Goal: Transaction & Acquisition: Book appointment/travel/reservation

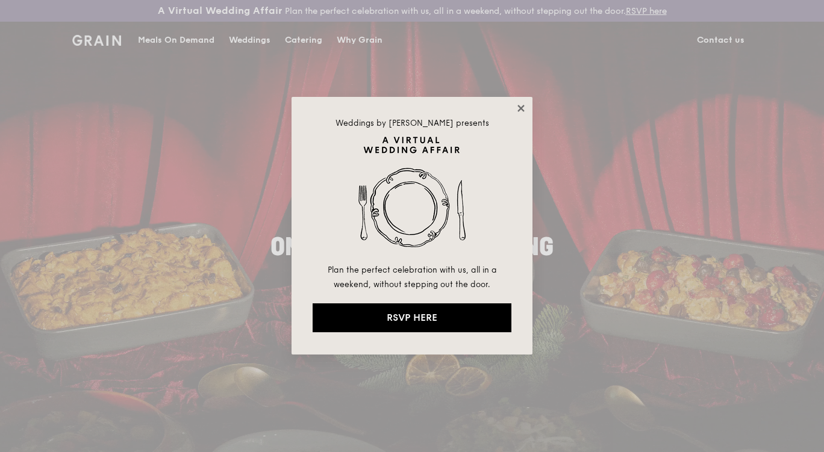
click at [524, 111] on icon at bounding box center [520, 108] width 7 height 7
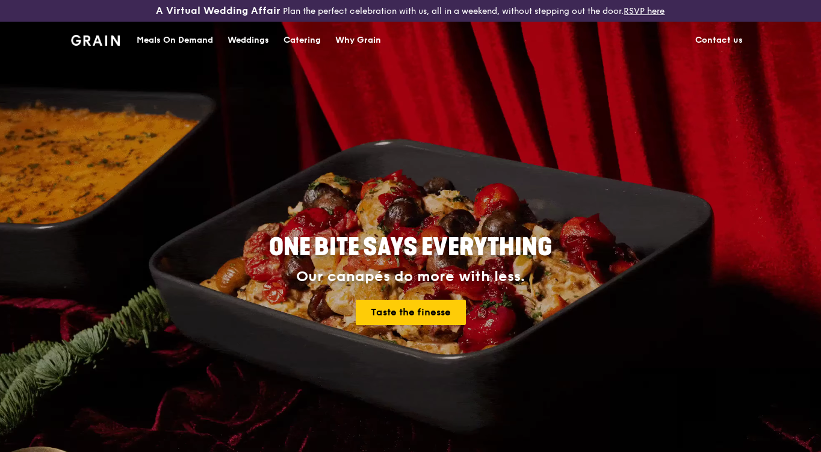
drag, startPoint x: 524, startPoint y: 111, endPoint x: 529, endPoint y: 115, distance: 6.9
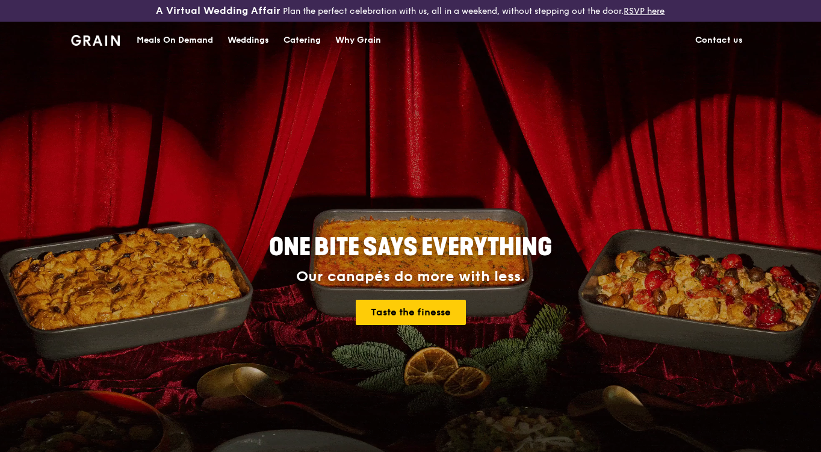
click at [298, 39] on div "Catering" at bounding box center [302, 40] width 37 height 36
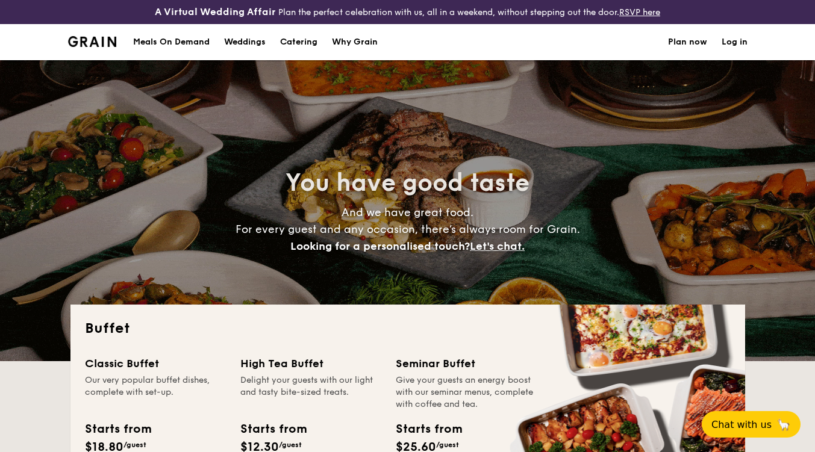
select select
click at [172, 38] on div "Meals On Demand" at bounding box center [171, 42] width 76 height 36
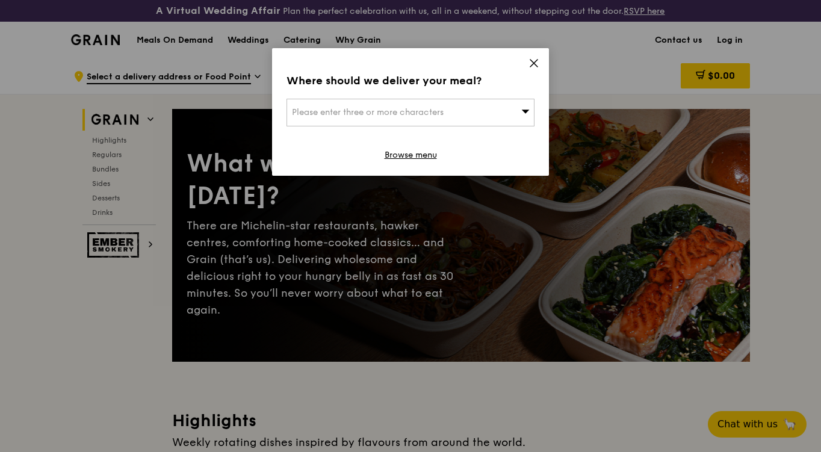
click at [530, 64] on icon at bounding box center [534, 63] width 11 height 11
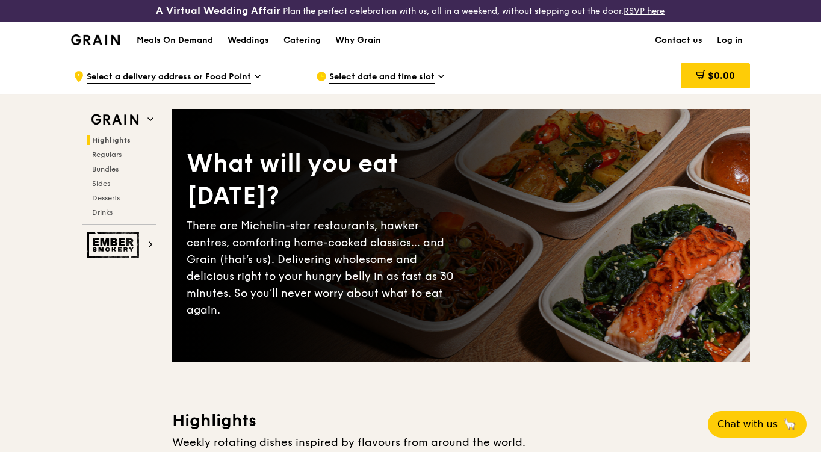
click at [419, 69] on div "Select date and time slot" at bounding box center [427, 76] width 223 height 36
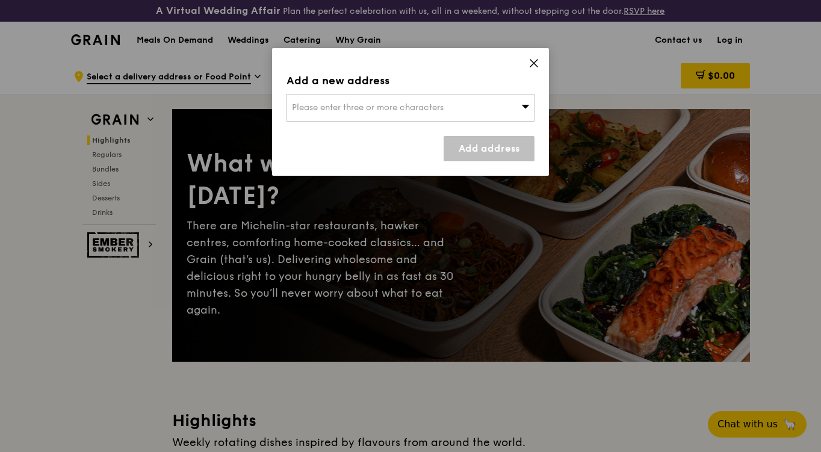
click at [423, 99] on div "Please enter three or more characters" at bounding box center [411, 108] width 248 height 28
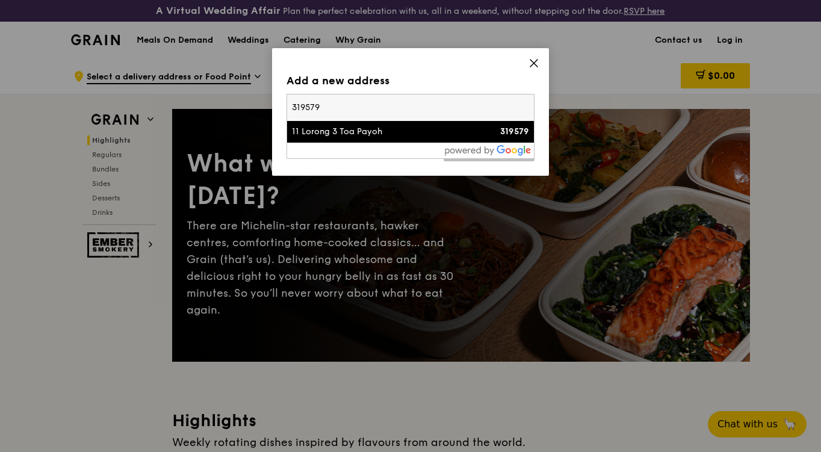
type input "319579"
click at [428, 138] on li "11 Lorong 3 Toa Payoh 319579" at bounding box center [410, 132] width 247 height 22
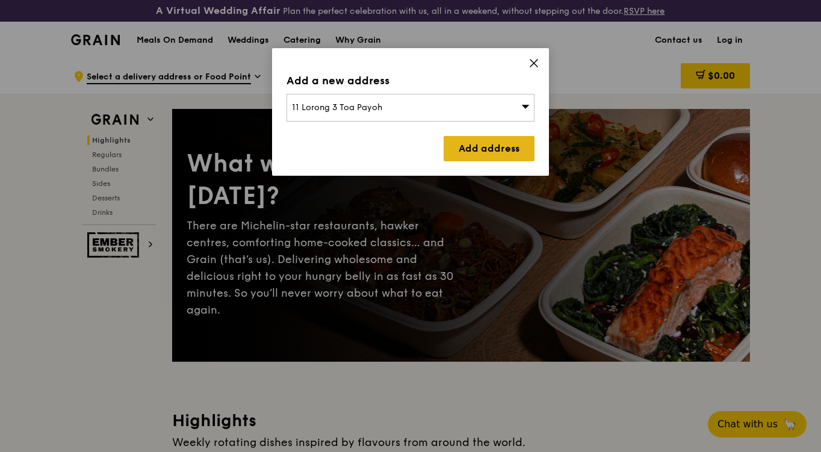
click at [481, 148] on link "Add address" at bounding box center [489, 148] width 91 height 25
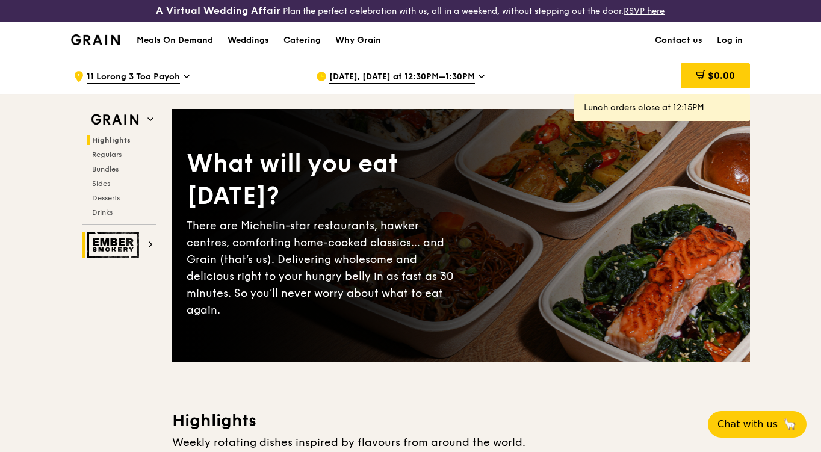
click at [152, 242] on icon at bounding box center [151, 245] width 6 height 6
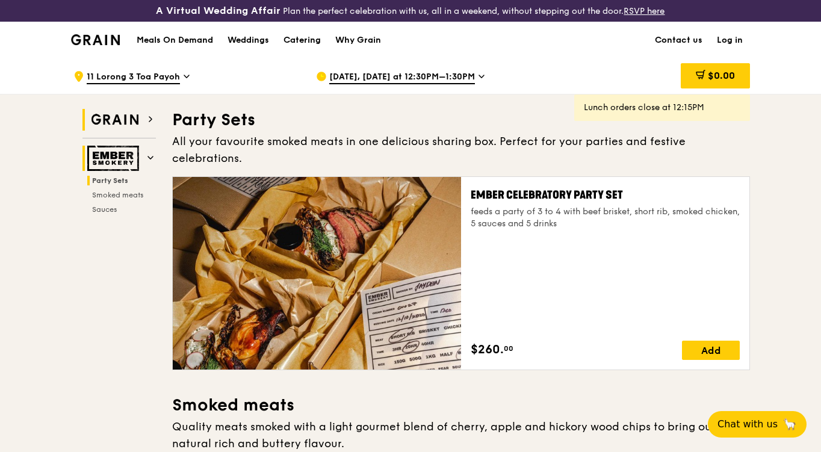
click at [97, 114] on img at bounding box center [114, 120] width 55 height 22
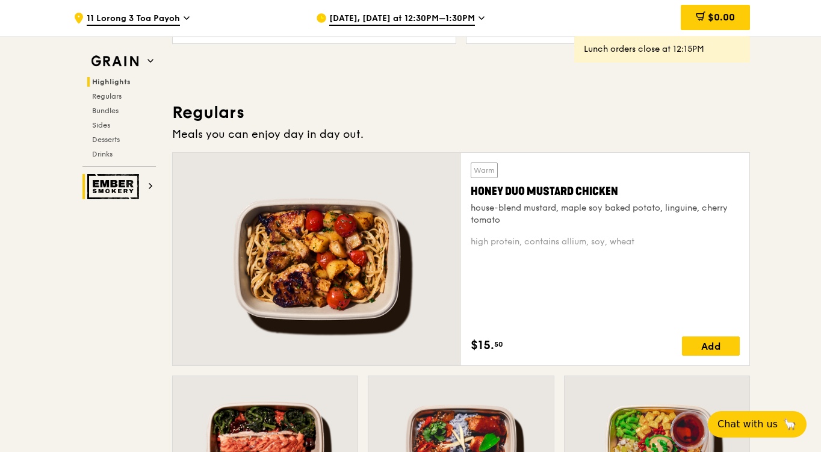
scroll to position [783, 0]
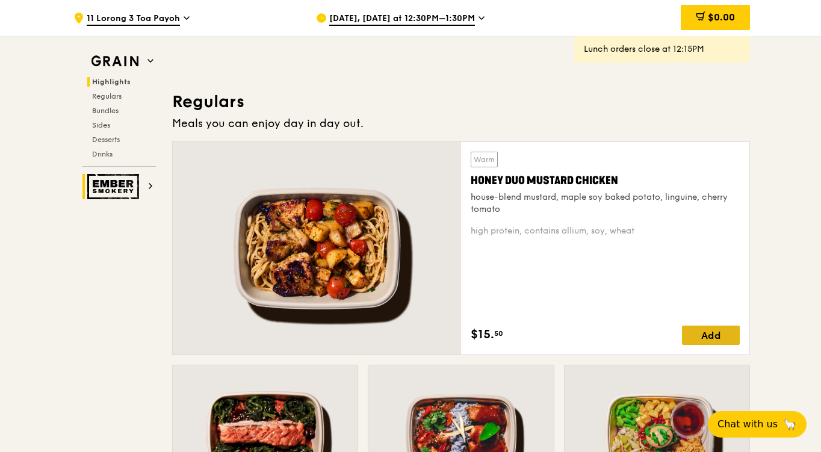
click at [726, 326] on div "Add" at bounding box center [711, 335] width 58 height 19
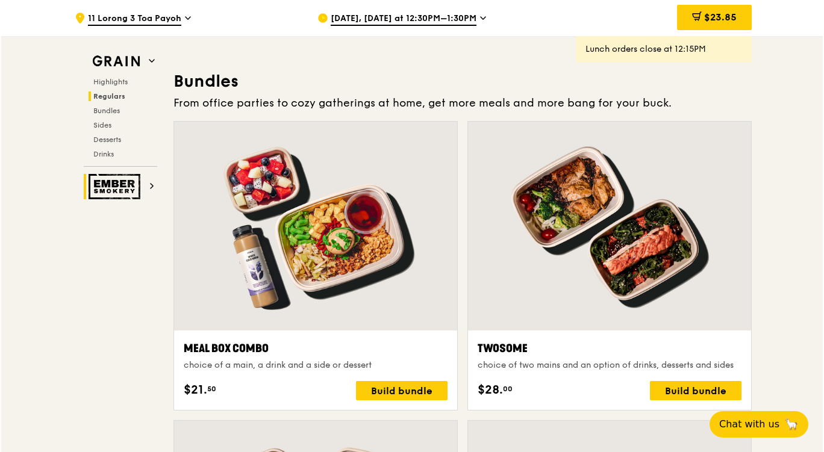
scroll to position [1747, 0]
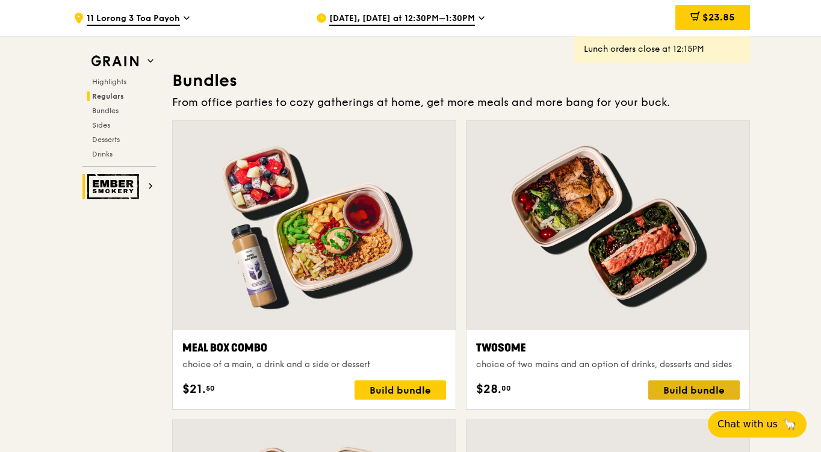
click at [666, 382] on div "Build bundle" at bounding box center [695, 390] width 92 height 19
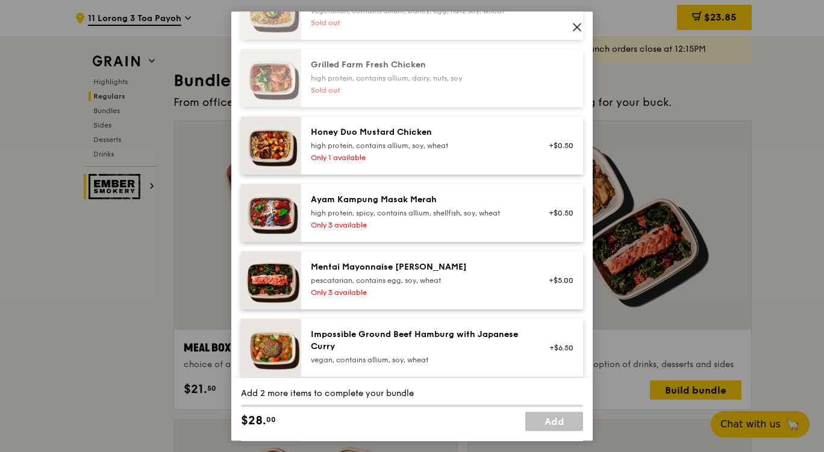
scroll to position [361, 0]
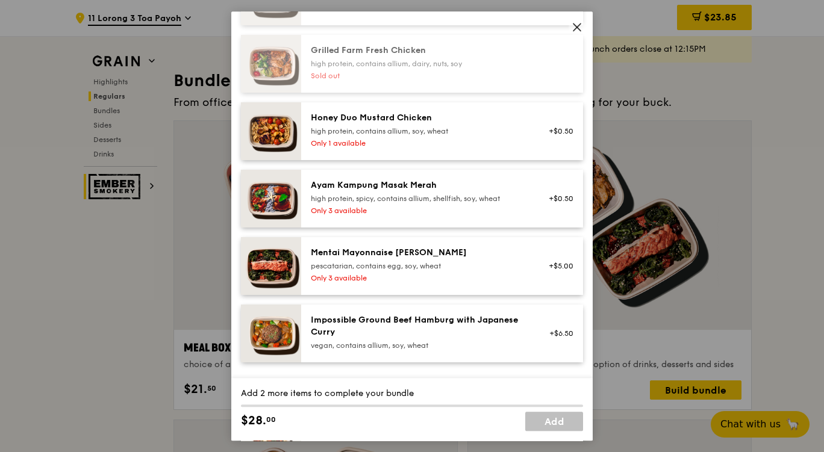
click at [417, 135] on div "high protein, contains allium, soy, wheat" at bounding box center [419, 131] width 216 height 10
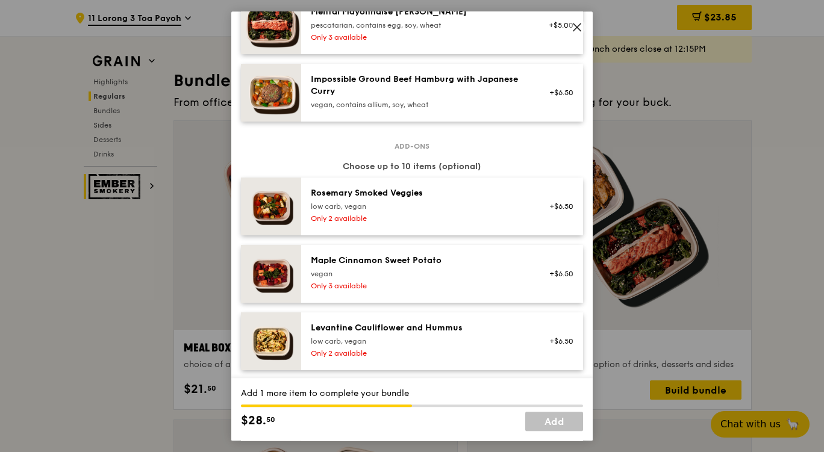
scroll to position [542, 0]
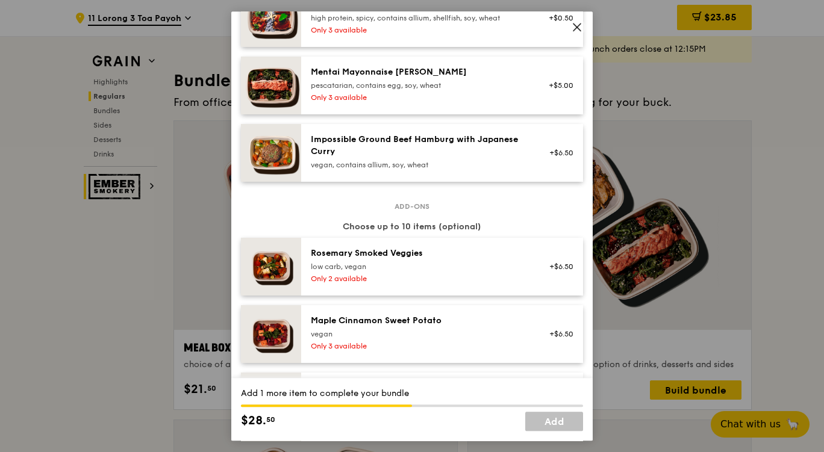
click at [417, 150] on div "Impossible Ground Beef Hamburg with Japanese Curry" at bounding box center [419, 146] width 216 height 24
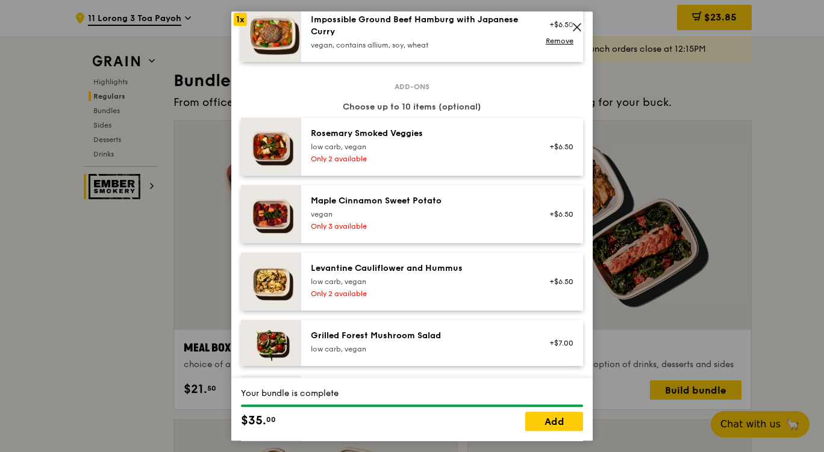
scroll to position [662, 0]
click at [390, 281] on div "low carb, vegan" at bounding box center [419, 281] width 216 height 10
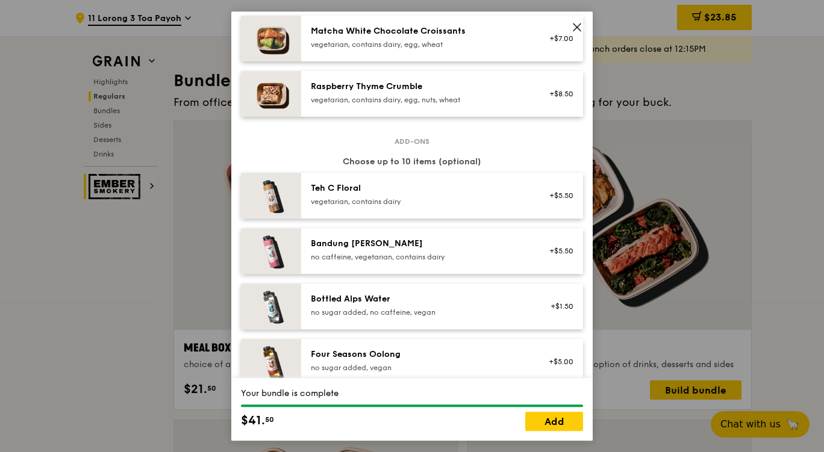
scroll to position [1265, 0]
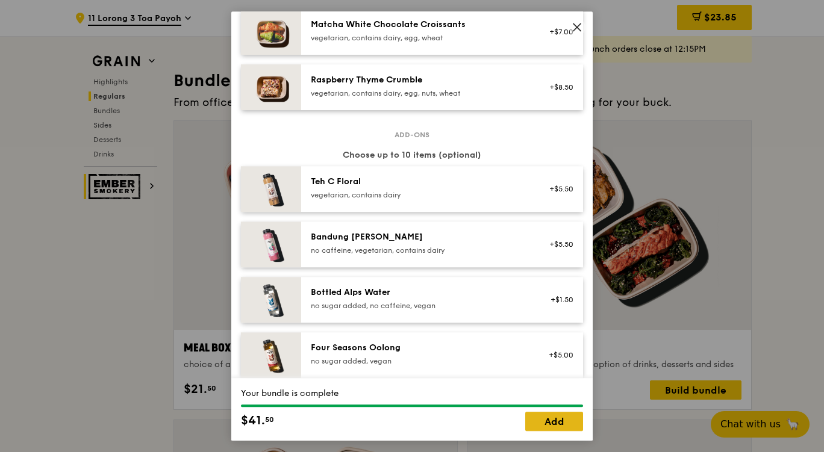
click at [569, 422] on link "Add" at bounding box center [554, 421] width 58 height 19
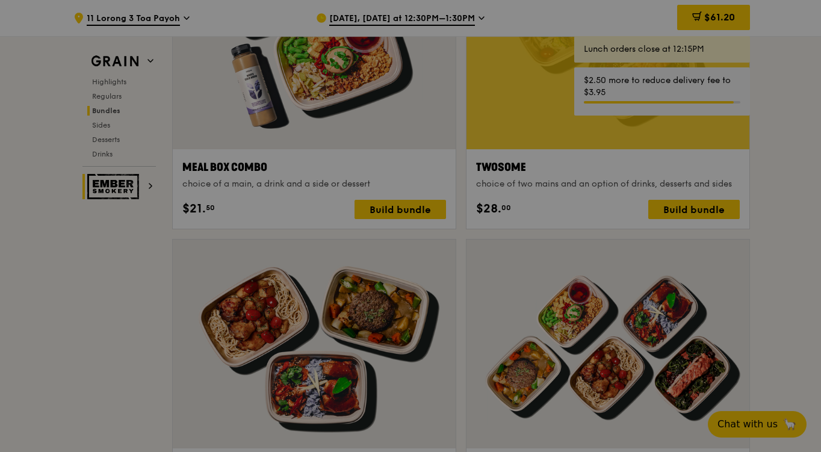
scroll to position [1987, 0]
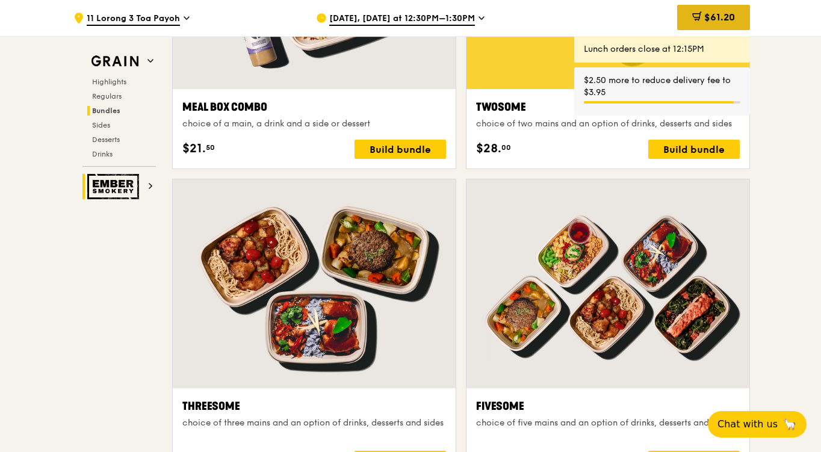
click at [695, 19] on icon at bounding box center [698, 16] width 10 height 10
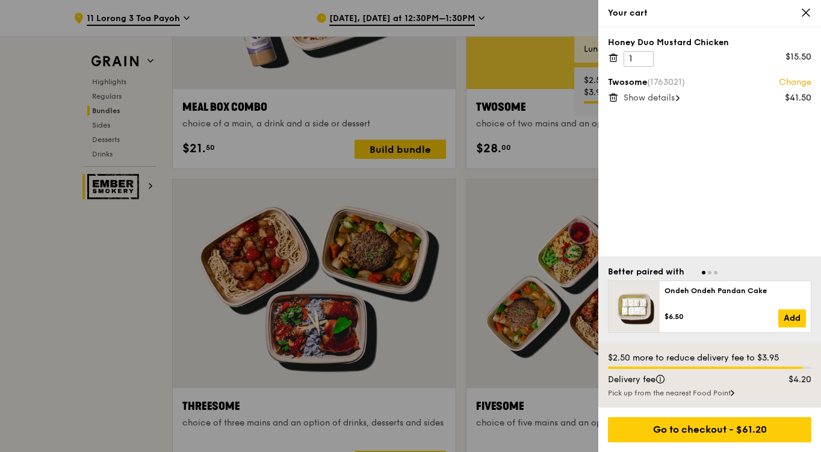
scroll to position [1987, 0]
click at [617, 58] on icon at bounding box center [613, 57] width 11 height 11
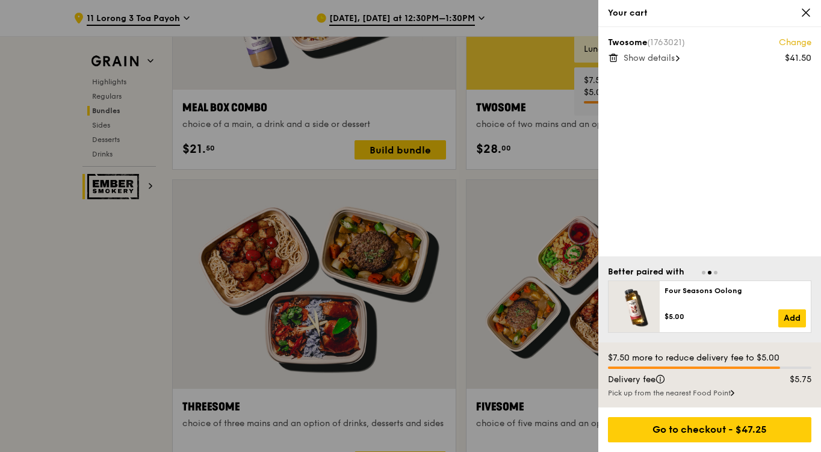
click at [665, 58] on span "Show details" at bounding box center [649, 58] width 51 height 10
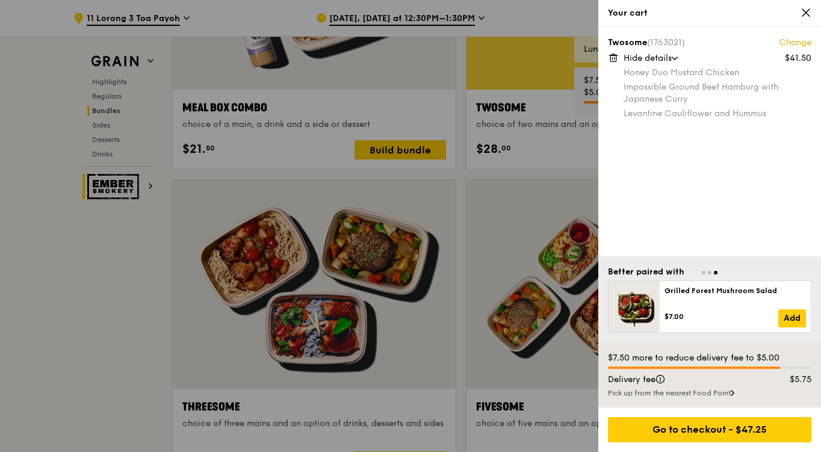
scroll to position [1986, 0]
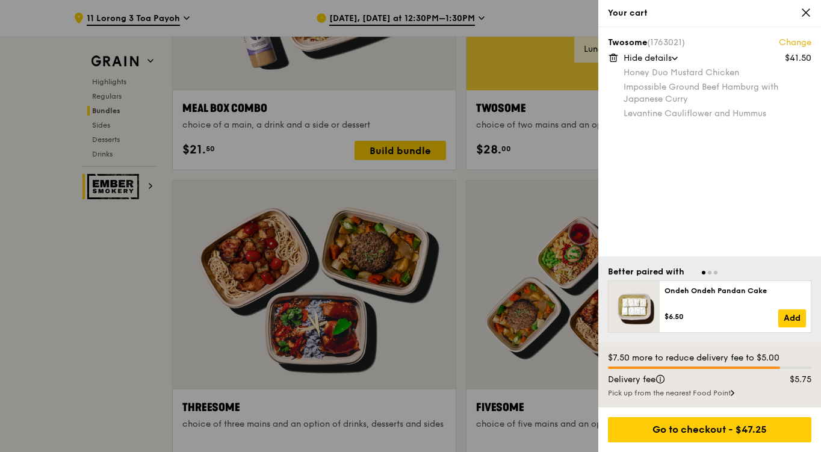
click at [721, 396] on div "Pick up from the nearest Food Point" at bounding box center [710, 393] width 204 height 10
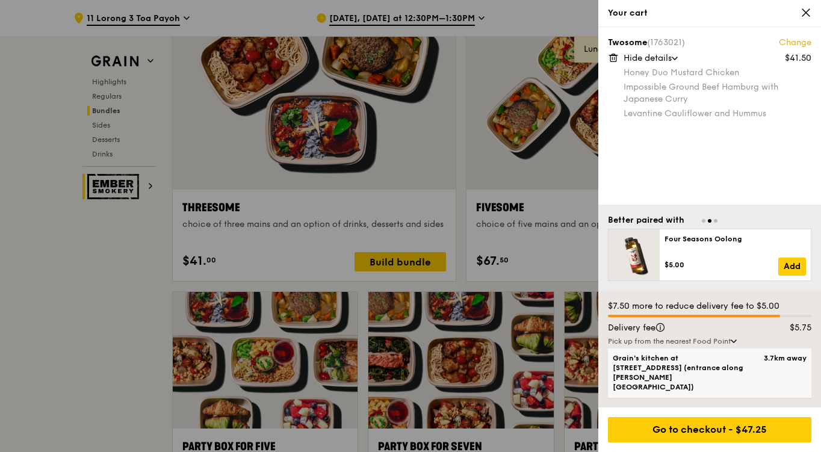
scroll to position [2227, 0]
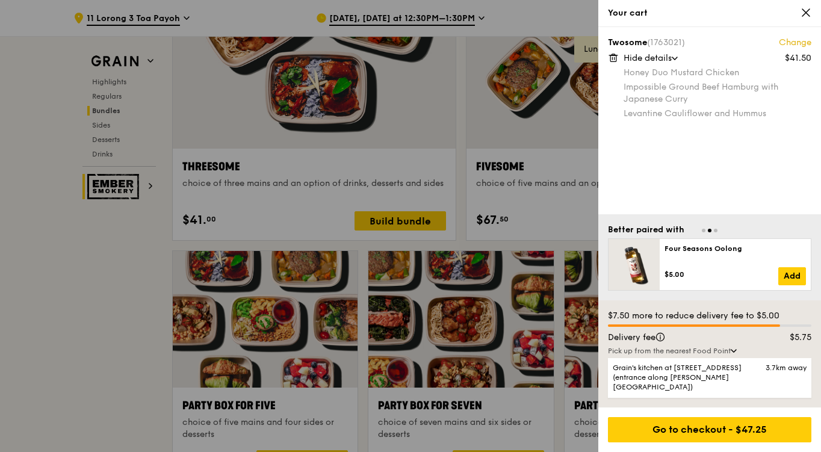
click at [724, 356] on div "Pick up from the nearest Food Point" at bounding box center [710, 351] width 204 height 10
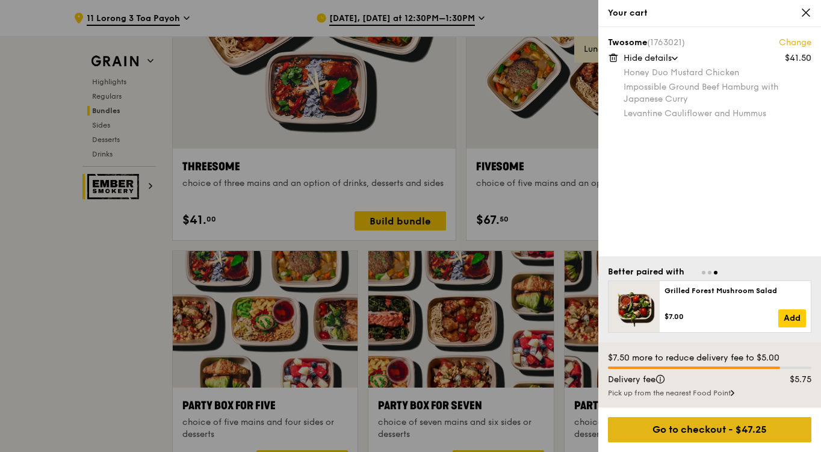
click at [725, 429] on div "Go to checkout - $47.25" at bounding box center [710, 429] width 204 height 25
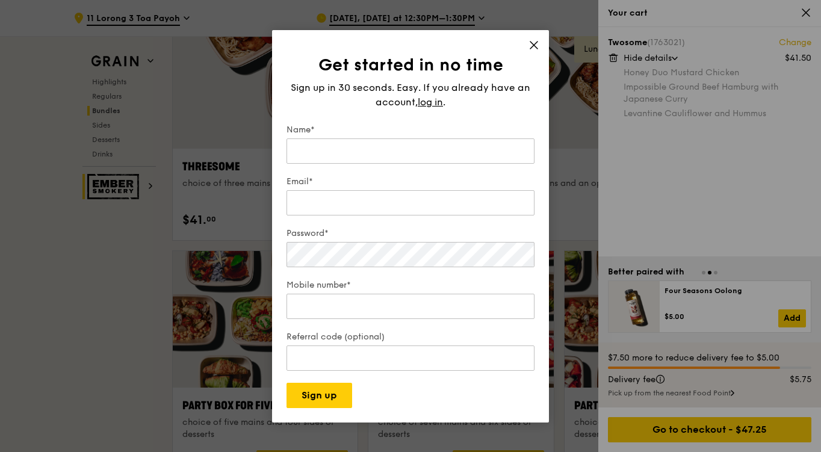
click at [537, 36] on div "Get started in no time Sign up in 30 seconds. Easy. If you already have an acco…" at bounding box center [410, 226] width 277 height 393
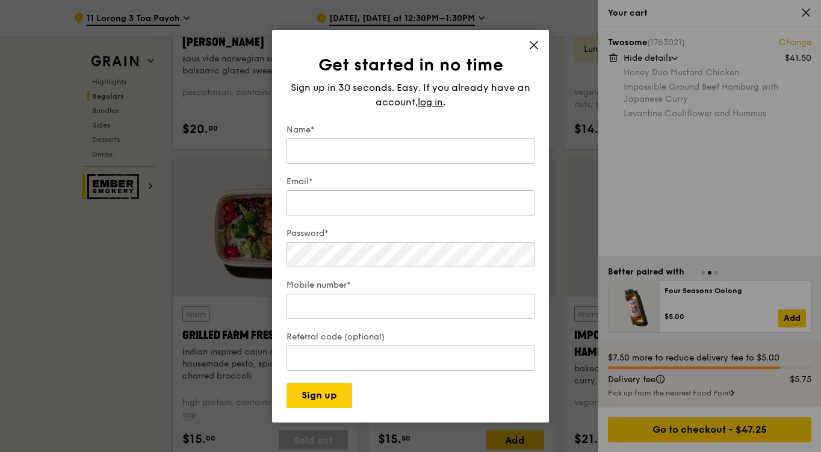
scroll to position [902, 0]
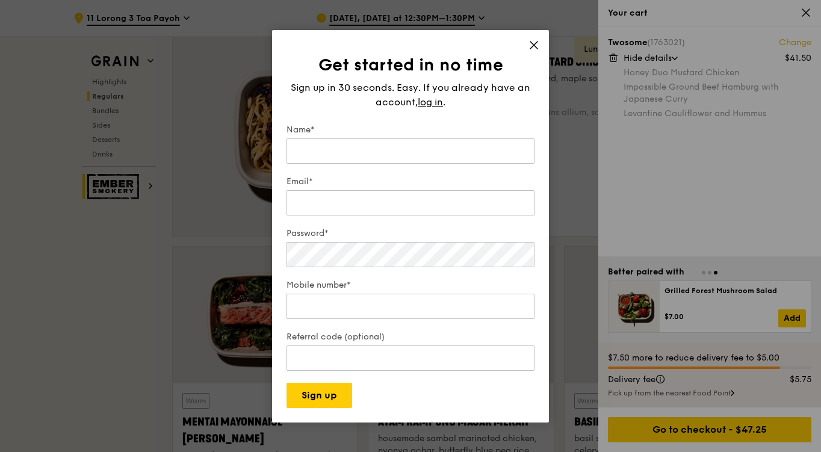
click at [387, 137] on div "Name*" at bounding box center [411, 145] width 248 height 42
click at [386, 148] on input "Name*" at bounding box center [411, 151] width 248 height 25
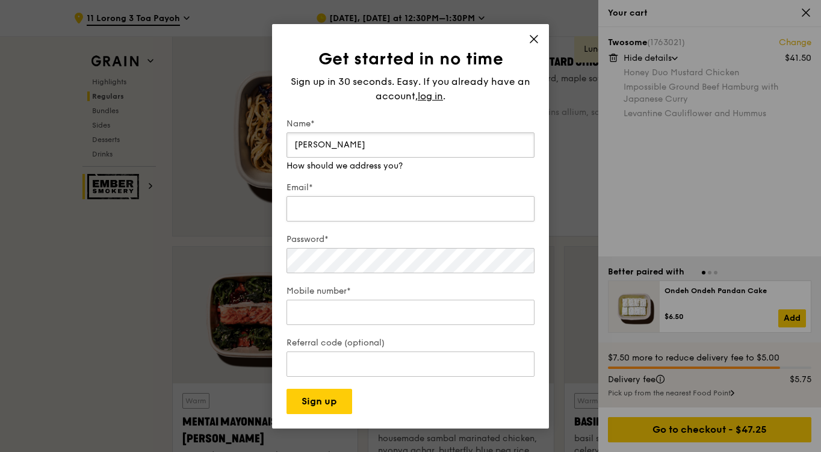
type input "peggy"
click at [382, 204] on input "Email*" at bounding box center [411, 208] width 248 height 25
type input "p"
type input "misspeiqi@gmail.com"
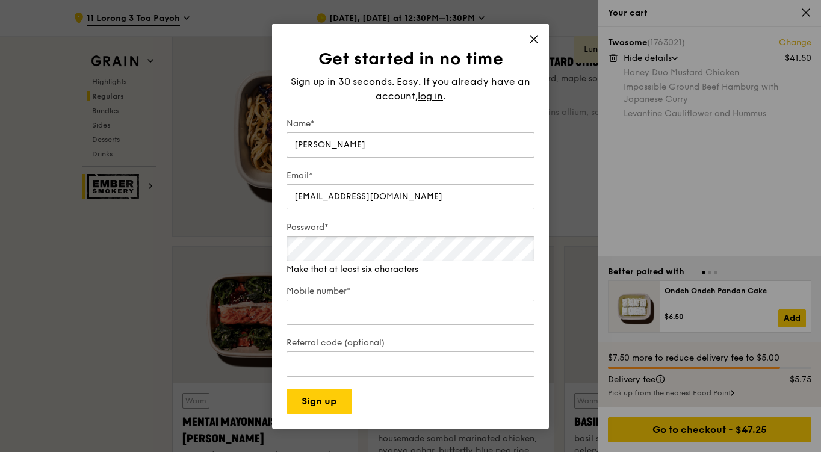
click at [248, 238] on div "Get started in no time Sign up in 30 seconds. Easy. If you already have an acco…" at bounding box center [410, 226] width 821 height 452
click at [336, 317] on div "Mobile number*" at bounding box center [411, 306] width 248 height 42
type input "92333219"
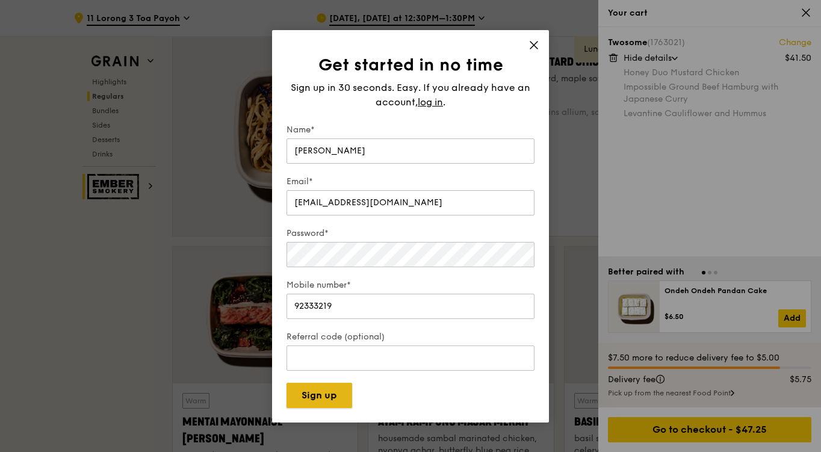
click at [307, 406] on button "Sign up" at bounding box center [320, 395] width 66 height 25
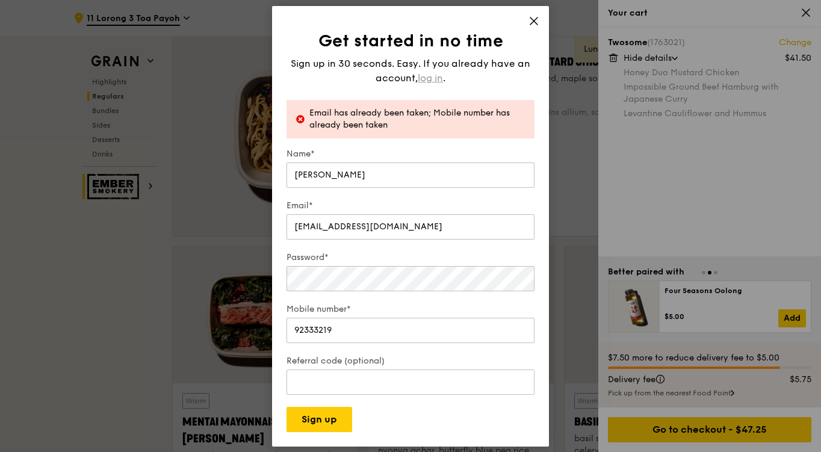
click at [426, 74] on span "log in" at bounding box center [430, 78] width 25 height 14
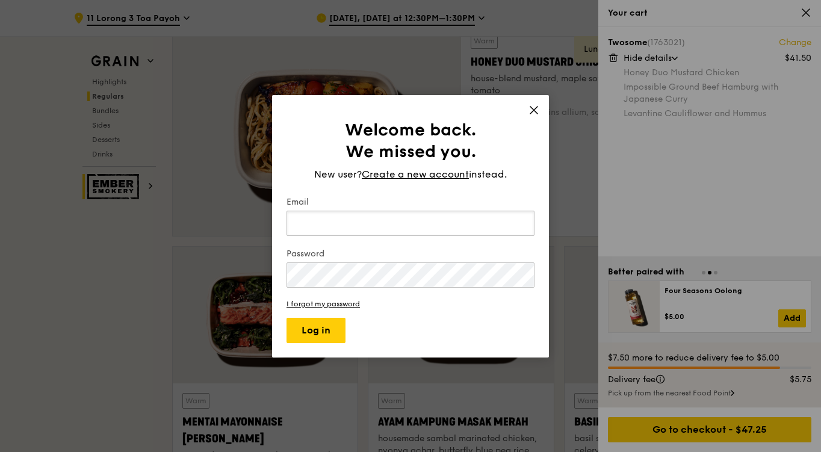
click at [350, 230] on input "Email" at bounding box center [411, 223] width 248 height 25
type input "Misspeiqi@gmail.com"
click at [287, 318] on button "Log in" at bounding box center [316, 330] width 59 height 25
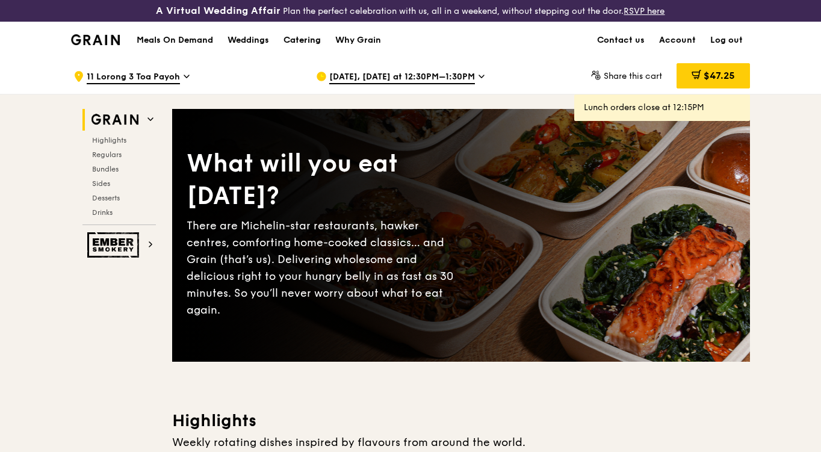
click at [306, 33] on div "Catering" at bounding box center [302, 40] width 37 height 36
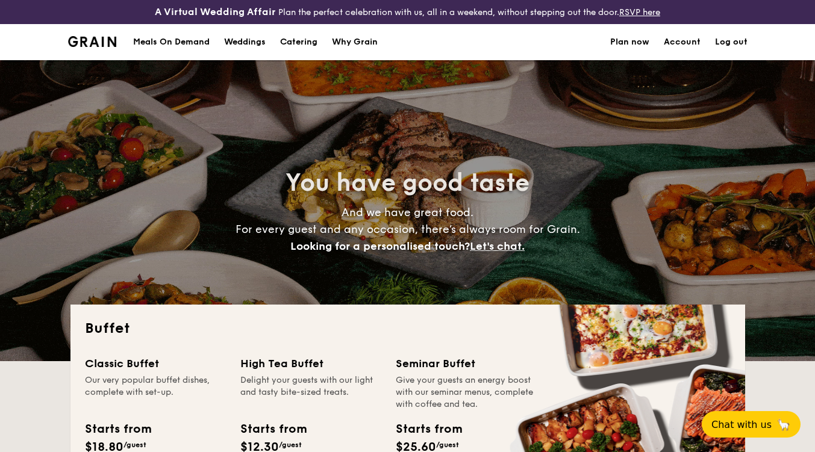
select select
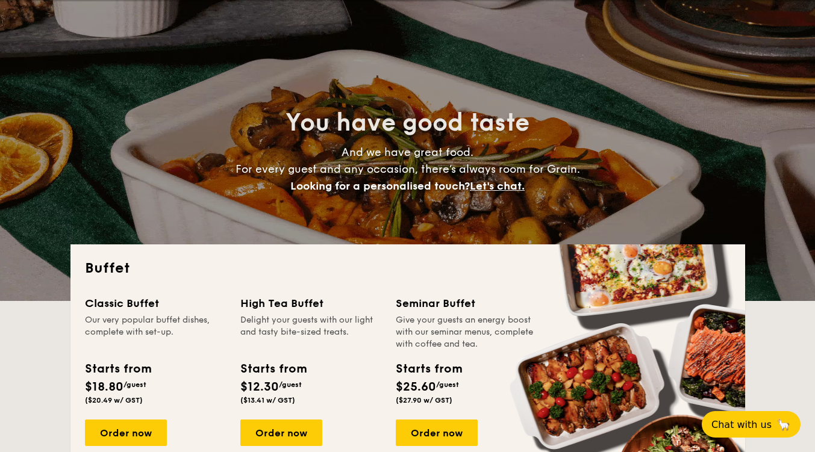
scroll to position [241, 0]
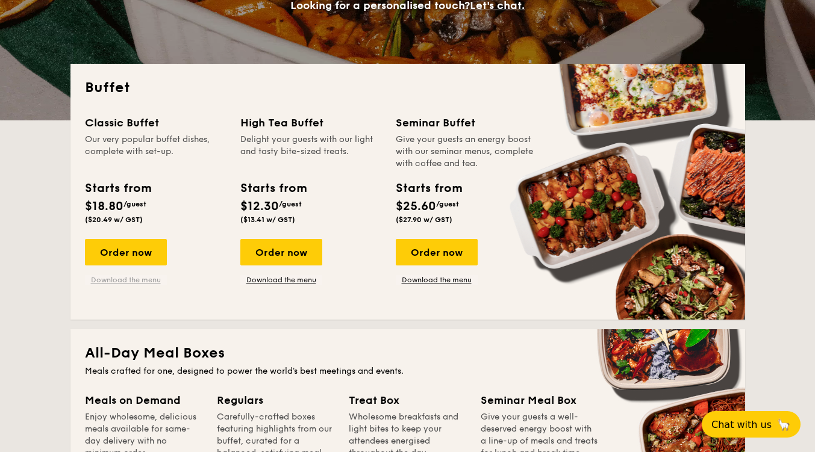
click at [132, 283] on link "Download the menu" at bounding box center [126, 280] width 82 height 10
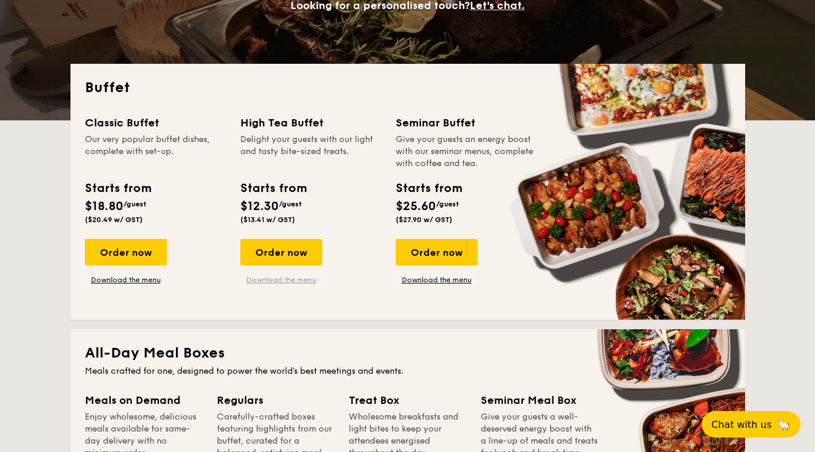
click at [295, 276] on link "Download the menu" at bounding box center [281, 280] width 82 height 10
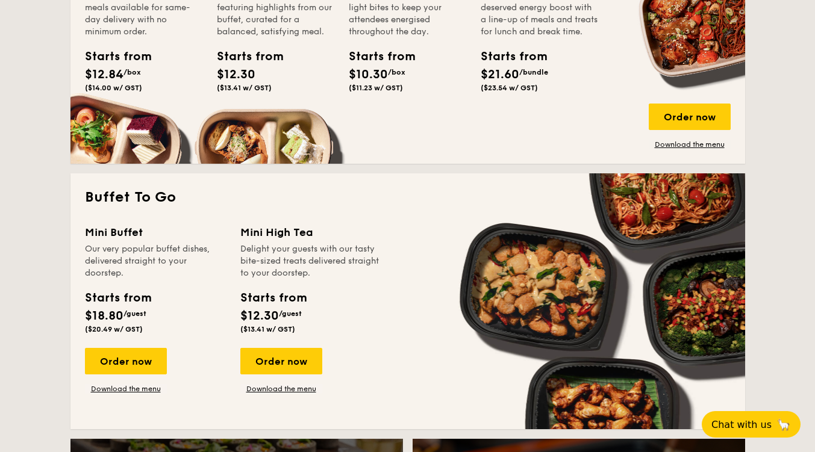
scroll to position [783, 0]
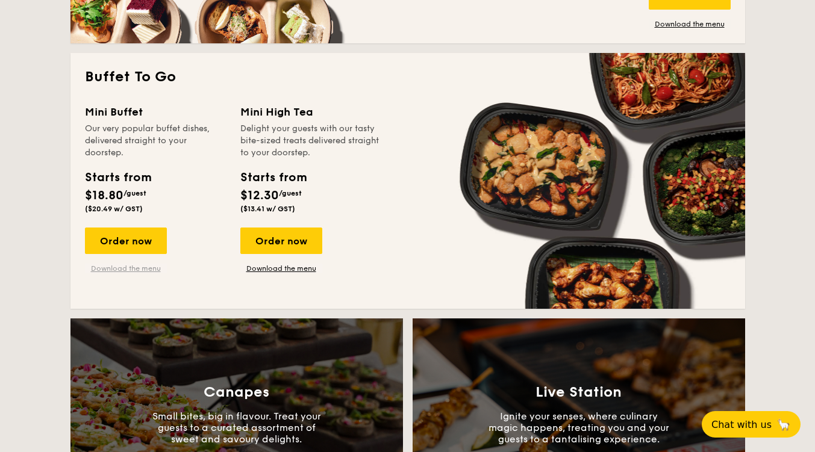
click at [140, 267] on link "Download the menu" at bounding box center [126, 269] width 82 height 10
click at [128, 233] on div "Order now" at bounding box center [126, 241] width 82 height 26
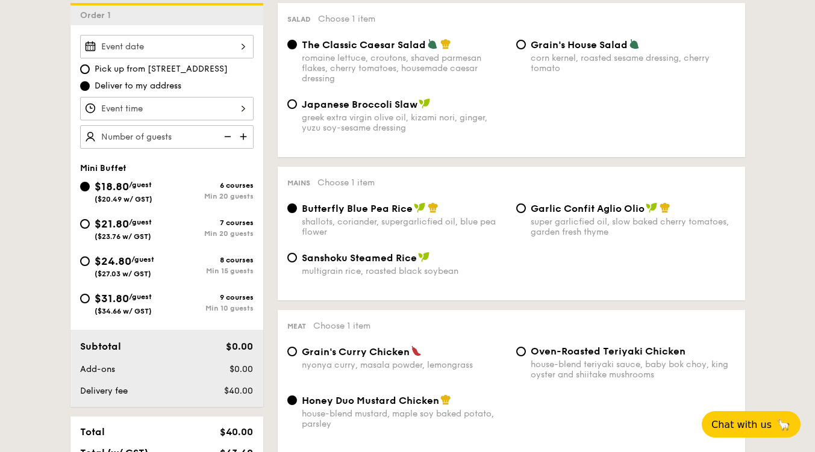
scroll to position [361, 0]
click at [617, 204] on span "Garlic Confit Aglio Olio" at bounding box center [588, 207] width 114 height 11
click at [526, 204] on input "Garlic Confit Aglio Olio super garlicfied oil, slow baked cherry tomatoes, gard…" at bounding box center [521, 208] width 10 height 10
radio input "true"
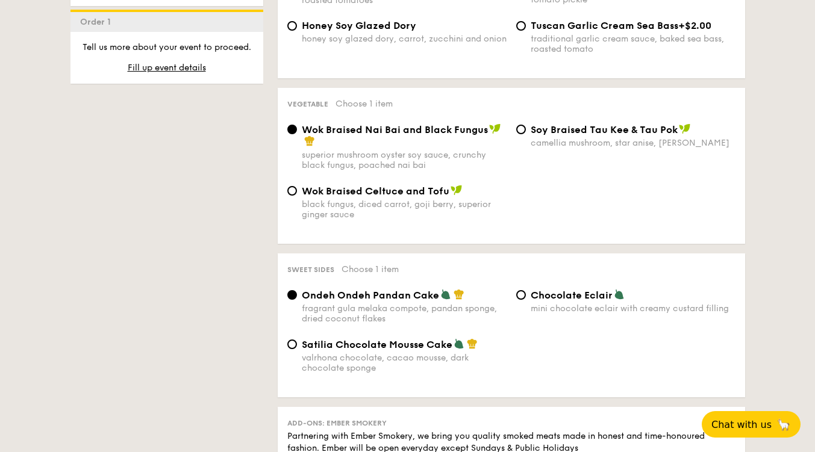
scroll to position [903, 0]
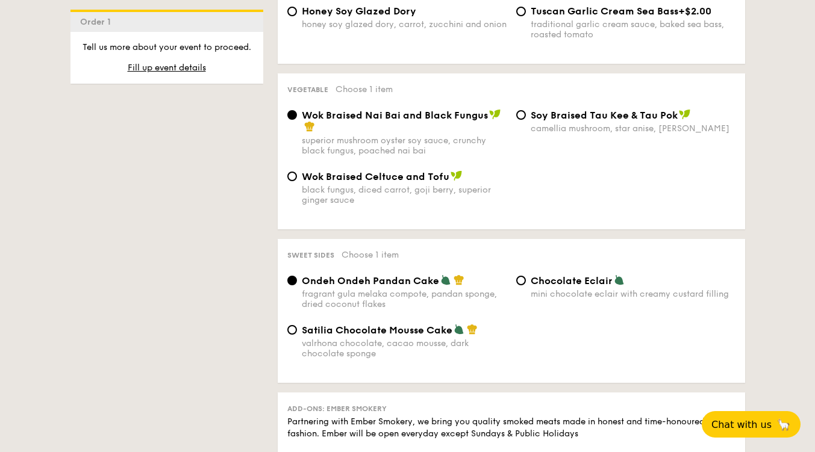
click at [546, 276] on div "Sweet sides Choose 1 item Ondeh Ondeh Pandan Cake fragrant [PERSON_NAME] melaka…" at bounding box center [511, 311] width 467 height 144
click at [547, 287] on span "Chocolate Eclair" at bounding box center [572, 280] width 82 height 11
click at [526, 285] on input "Chocolate Eclair mini chocolate eclair with creamy custard filling" at bounding box center [521, 281] width 10 height 10
radio input "true"
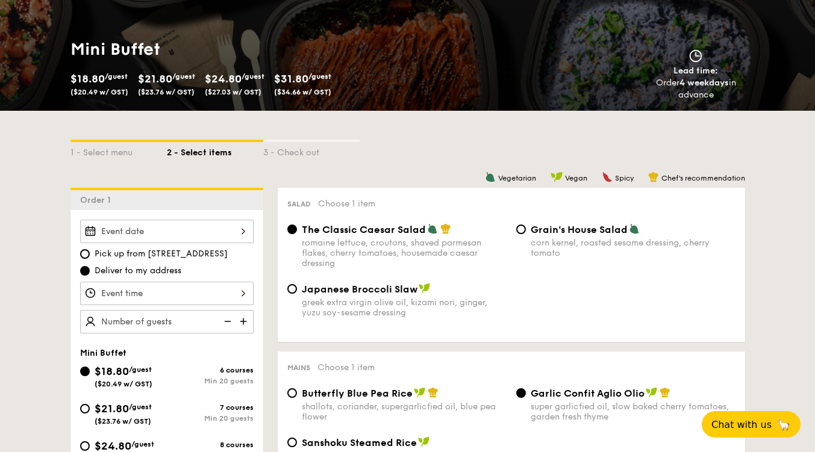
scroll to position [181, 0]
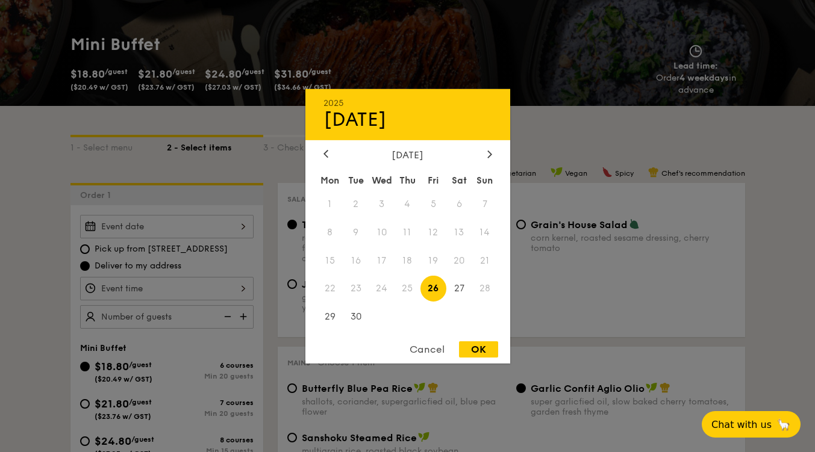
click at [191, 227] on div "2025 Sep [DATE] Tue Wed Thu Fri Sat Sun 1 2 3 4 5 6 7 8 9 10 11 12 13 14 15 16 …" at bounding box center [166, 226] width 173 height 23
click at [328, 321] on span "29" at bounding box center [330, 317] width 26 height 26
click at [463, 349] on div "OK" at bounding box center [478, 349] width 39 height 16
type input "[DATE]"
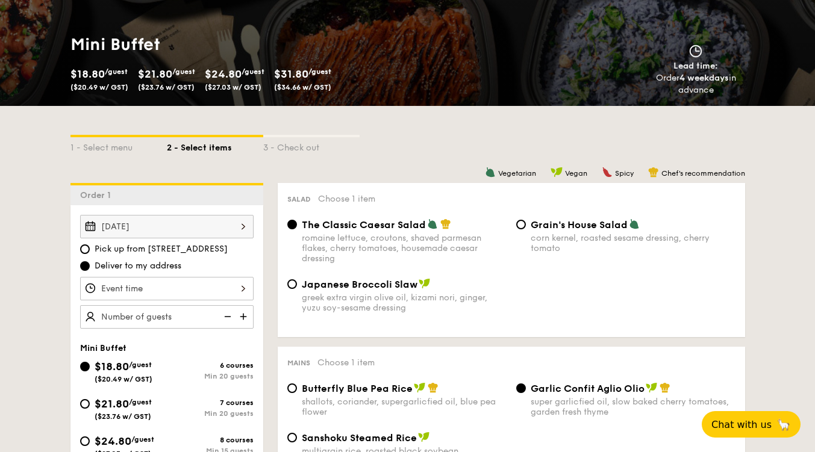
click at [143, 284] on div at bounding box center [166, 288] width 173 height 23
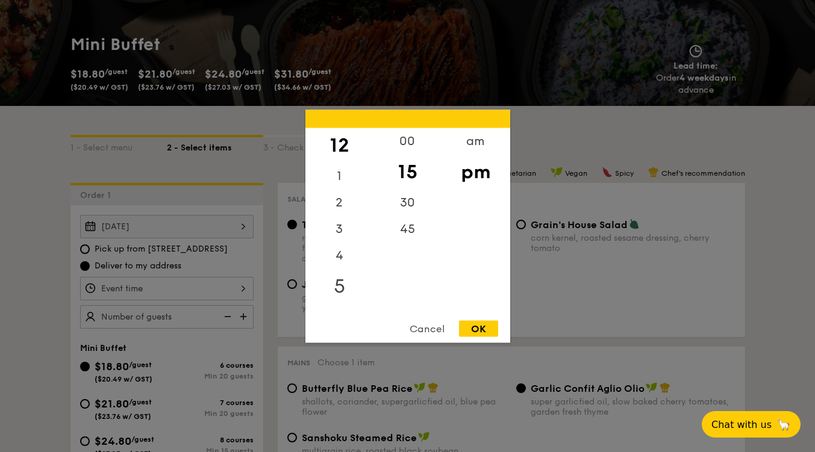
click at [342, 285] on div "5" at bounding box center [339, 286] width 68 height 35
click at [408, 142] on div "00" at bounding box center [407, 145] width 68 height 35
click at [471, 328] on div "OK" at bounding box center [478, 328] width 39 height 16
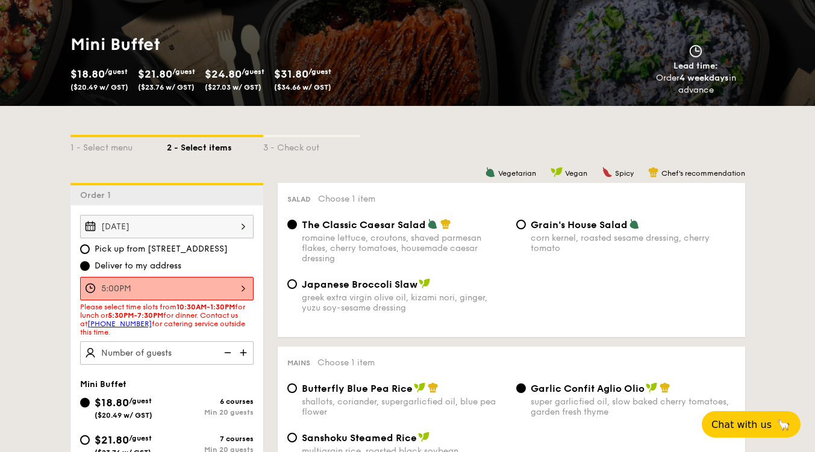
click at [185, 292] on div "5:00PM" at bounding box center [166, 288] width 173 height 23
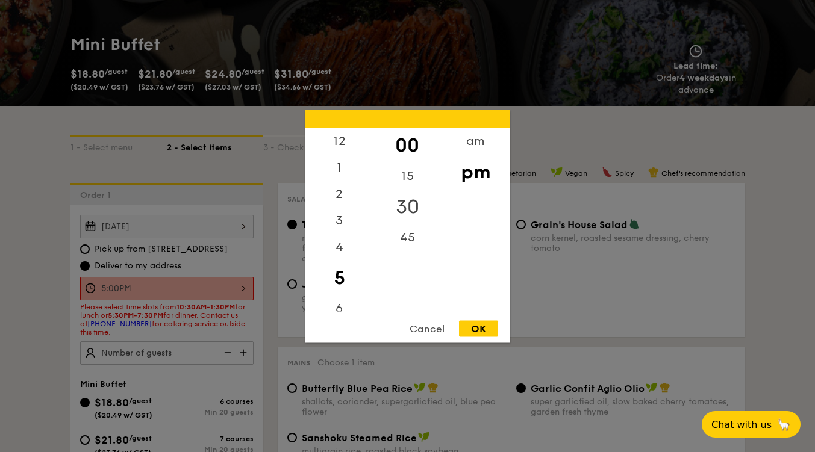
click at [409, 205] on div "30" at bounding box center [407, 206] width 68 height 35
click at [474, 326] on div "OK" at bounding box center [478, 328] width 39 height 16
type input "5:30PM"
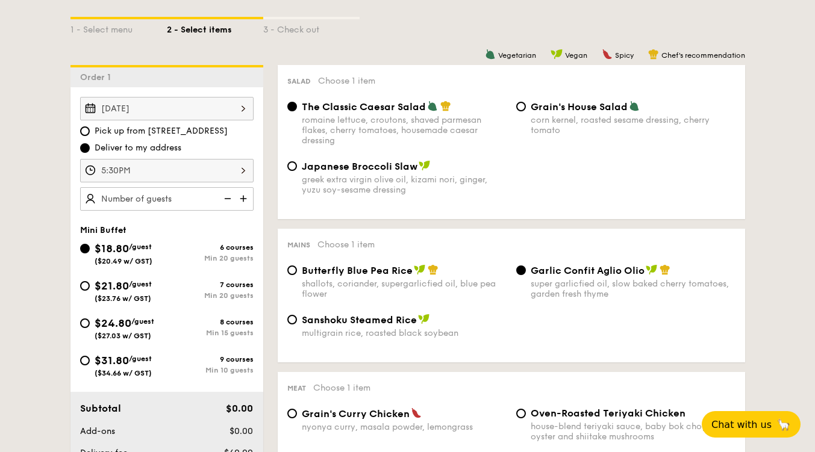
scroll to position [301, 0]
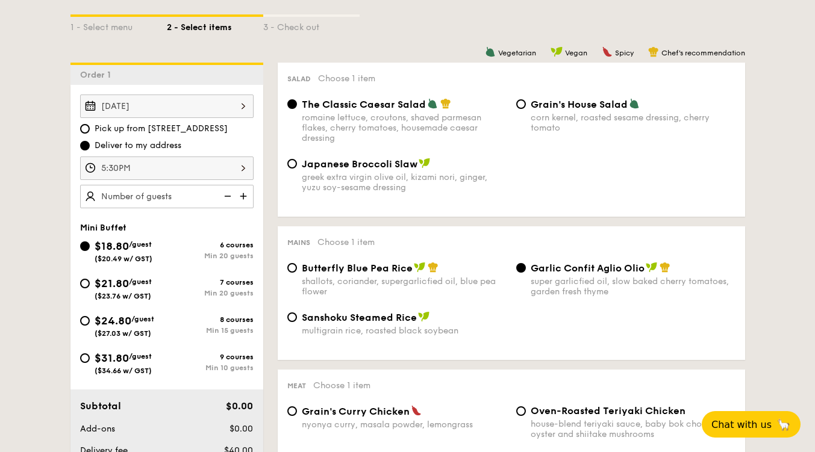
click at [245, 198] on img at bounding box center [244, 196] width 18 height 23
click at [244, 196] on img at bounding box center [244, 196] width 18 height 23
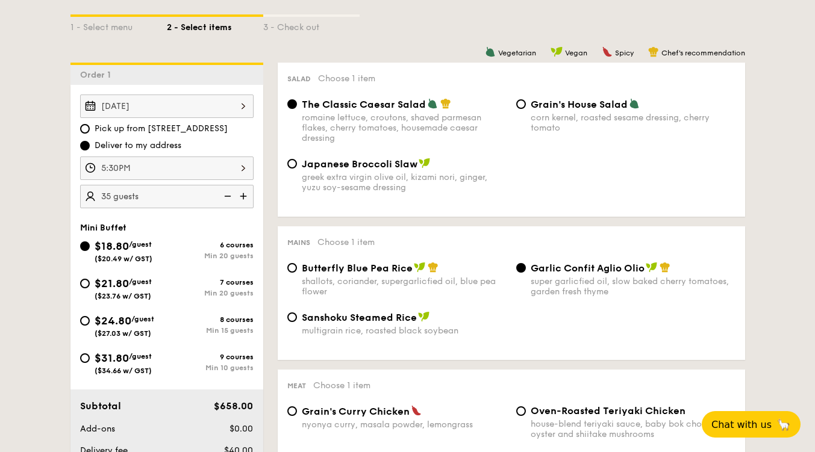
click at [244, 196] on img at bounding box center [244, 196] width 18 height 23
click at [229, 195] on img at bounding box center [226, 196] width 18 height 23
type input "30 guests"
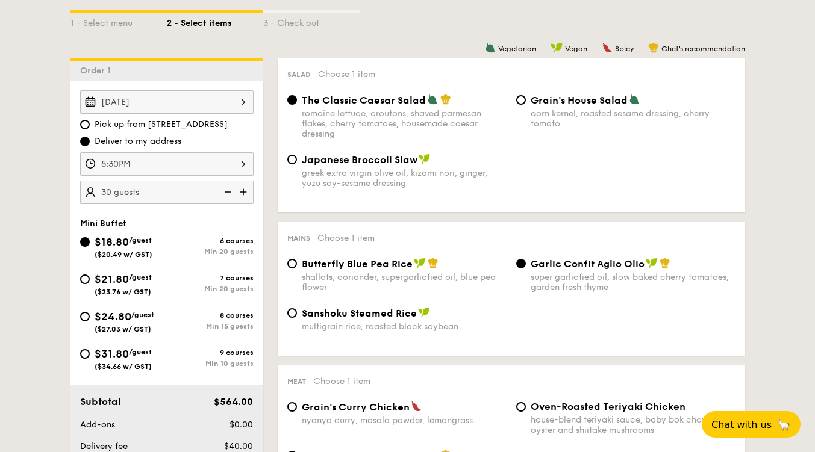
scroll to position [241, 0]
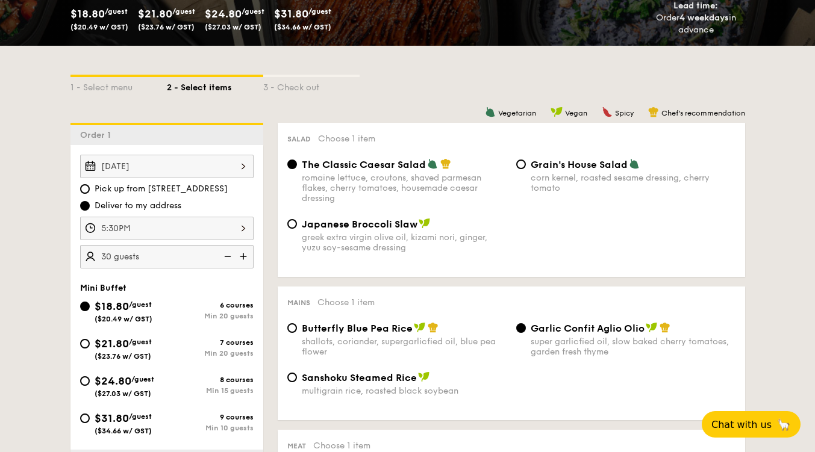
click at [134, 220] on div "5:30PM" at bounding box center [166, 228] width 173 height 23
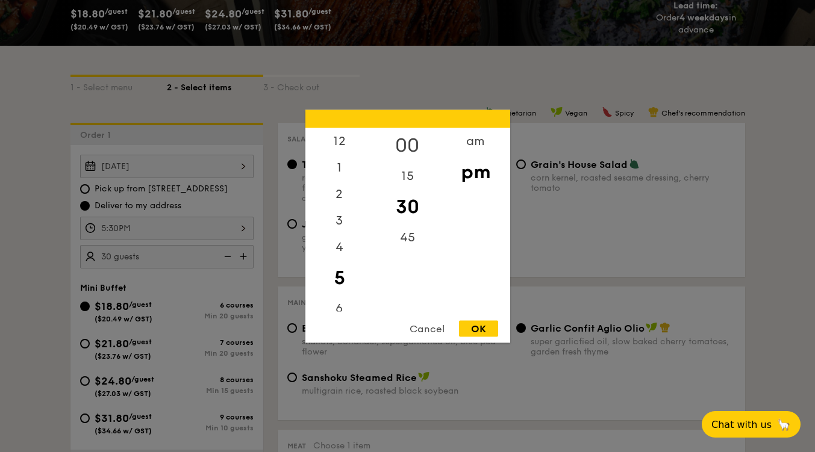
click at [416, 140] on div "00" at bounding box center [407, 145] width 68 height 35
click at [477, 322] on div "OK" at bounding box center [478, 328] width 39 height 16
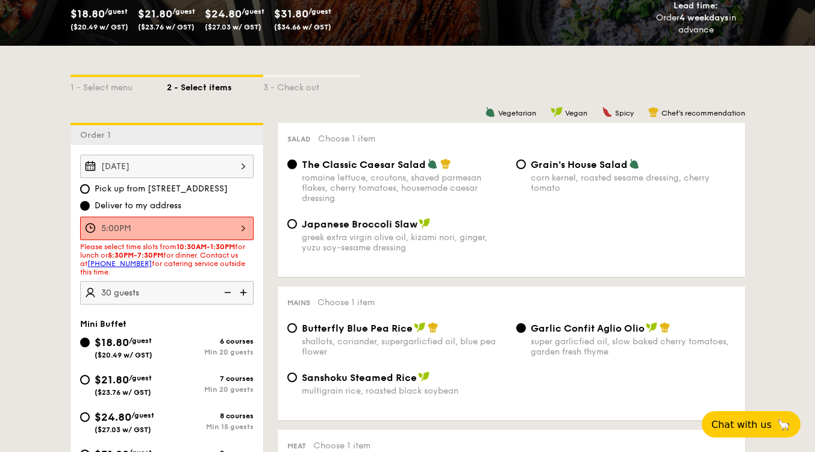
click at [148, 231] on div "5:00PM" at bounding box center [166, 228] width 173 height 23
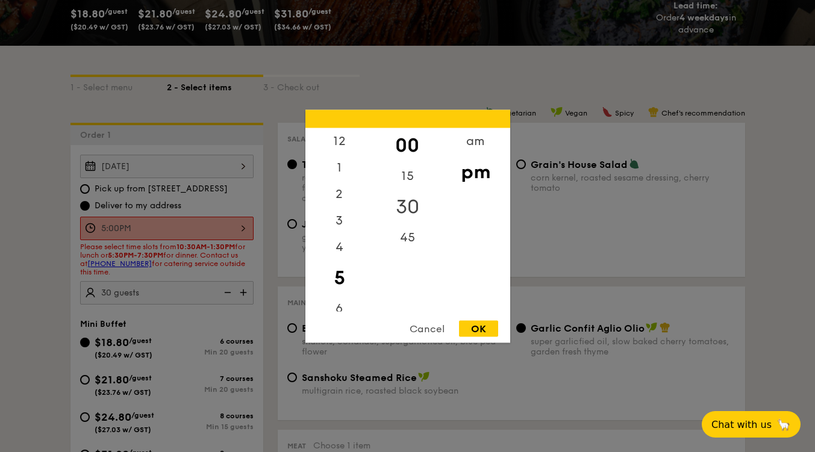
click at [413, 193] on div "30" at bounding box center [407, 206] width 68 height 35
click at [470, 324] on div "OK" at bounding box center [478, 328] width 39 height 16
type input "5:30PM"
